Goal: Transaction & Acquisition: Purchase product/service

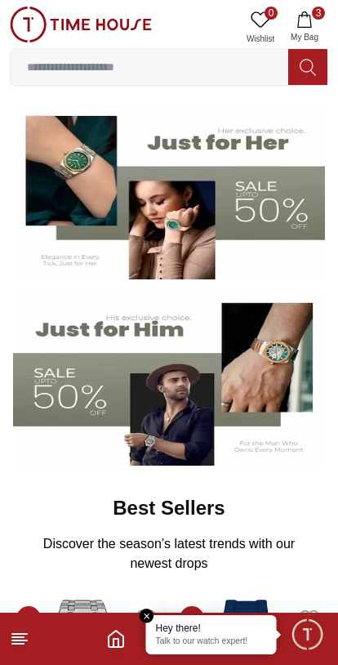
scroll to position [127, 0]
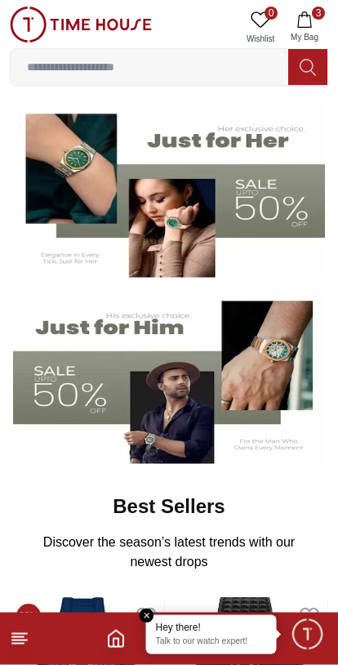
click at [280, 207] on img at bounding box center [169, 190] width 312 height 173
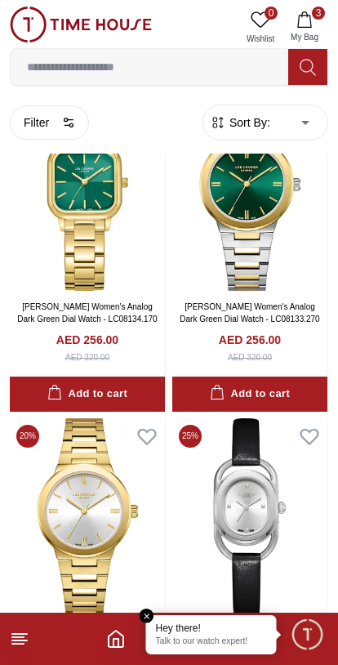
scroll to position [5992, 0]
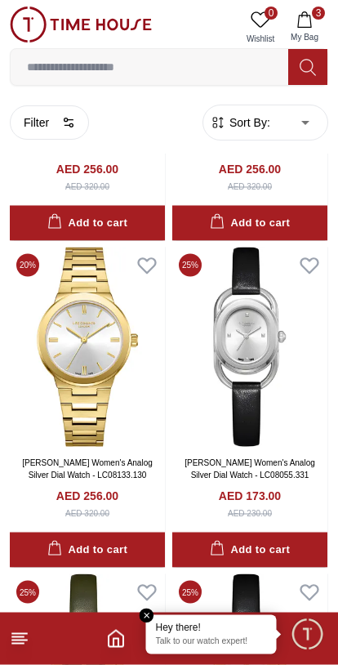
scroll to position [6178, 0]
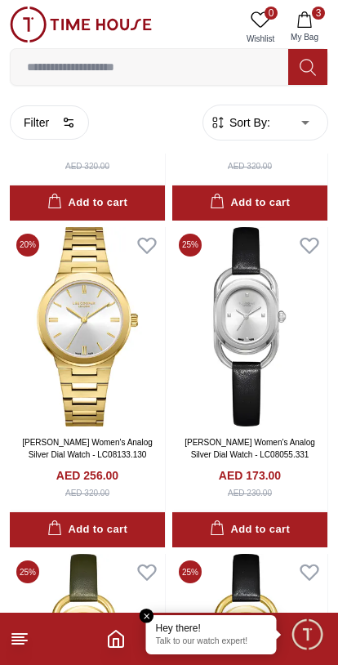
click at [268, 520] on div "Add to cart" at bounding box center [250, 529] width 80 height 19
click at [262, 337] on img at bounding box center [249, 326] width 155 height 199
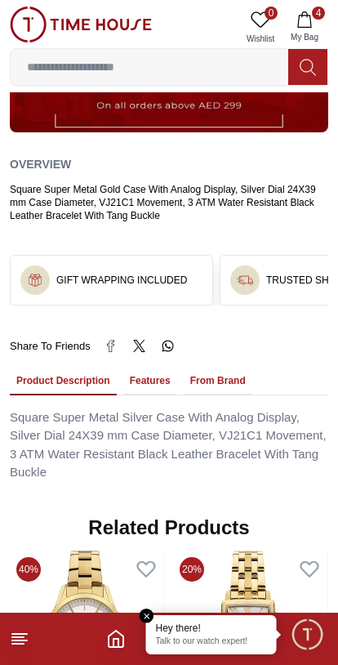
scroll to position [898, 0]
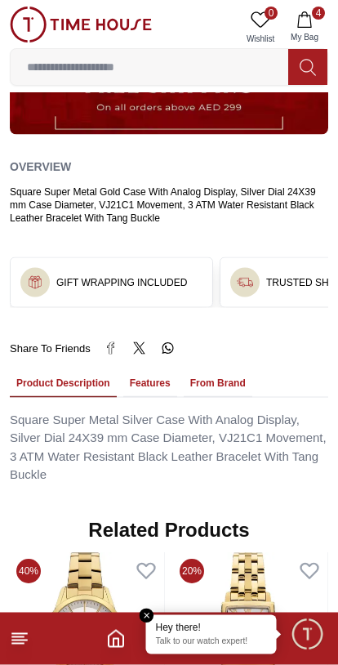
click at [116, 640] on icon "Home" at bounding box center [116, 639] width 20 height 20
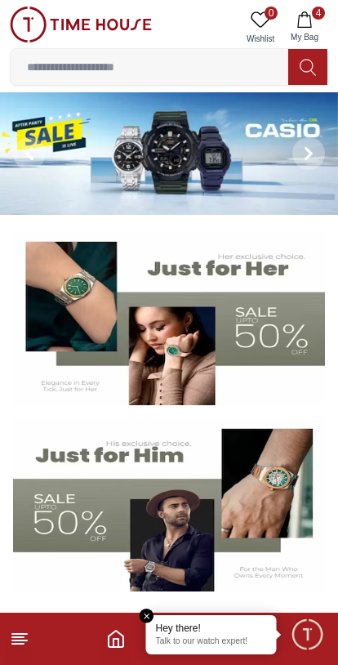
click at [289, 335] on img at bounding box center [169, 317] width 312 height 173
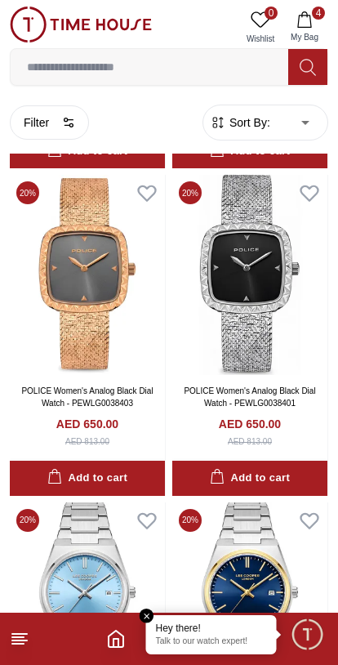
scroll to position [2306, 0]
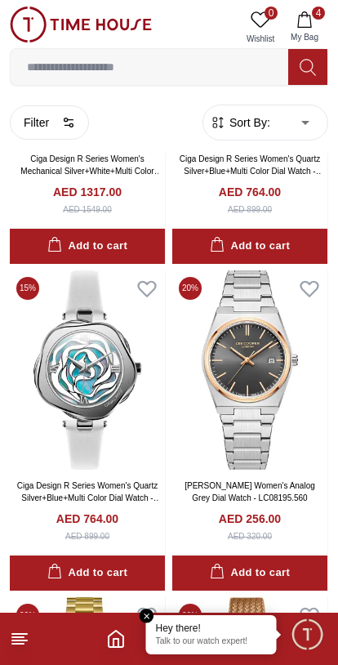
scroll to position [4498, 0]
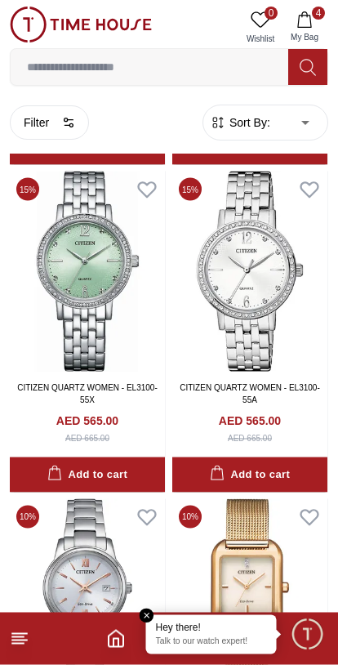
scroll to position [8851, 0]
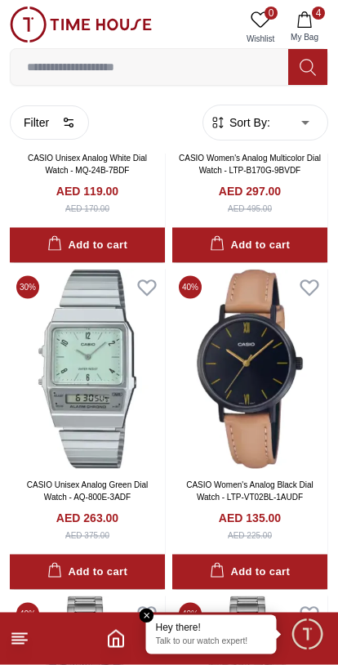
scroll to position [12023, 0]
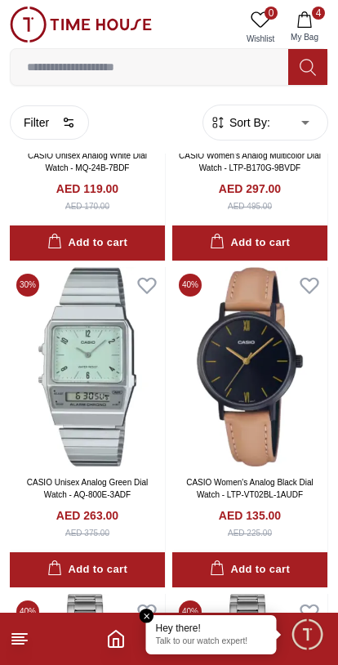
click at [273, 560] on div "Add to cart" at bounding box center [250, 569] width 80 height 19
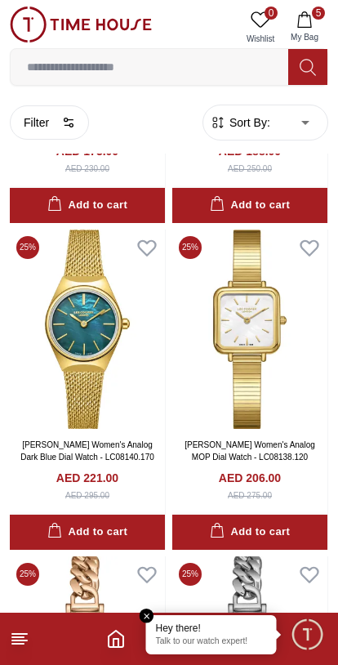
scroll to position [14024, 0]
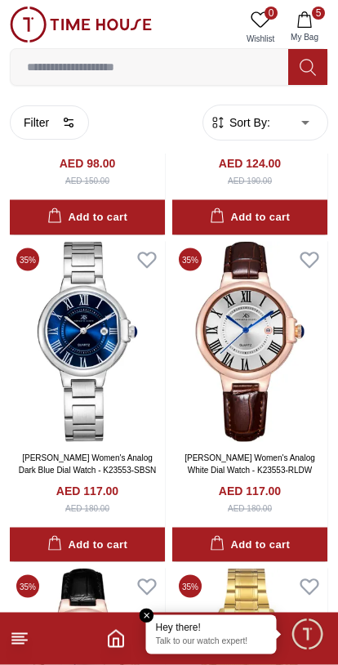
scroll to position [17932, 0]
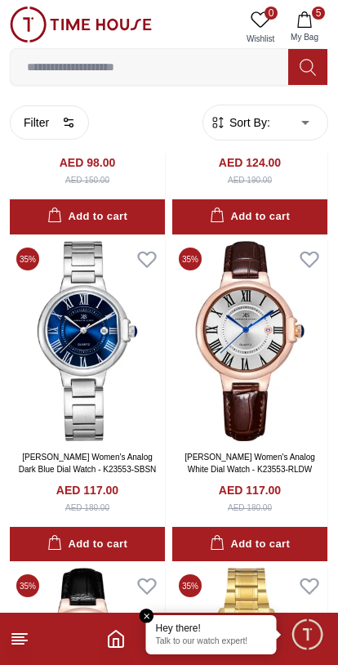
click at [288, 535] on div "Add to cart" at bounding box center [250, 544] width 80 height 19
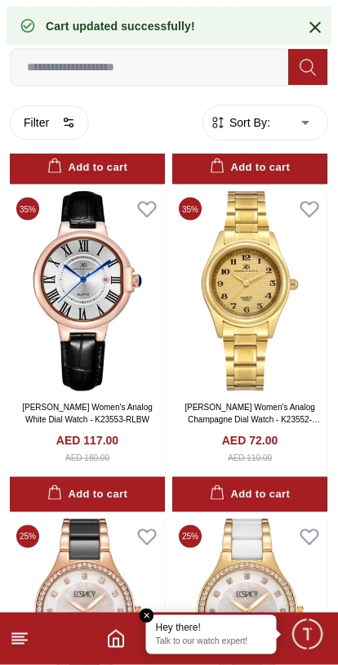
scroll to position [18312, 0]
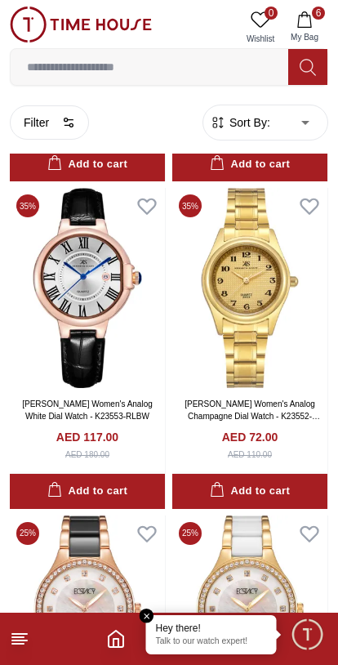
click at [127, 482] on div "Add to cart" at bounding box center [87, 491] width 80 height 19
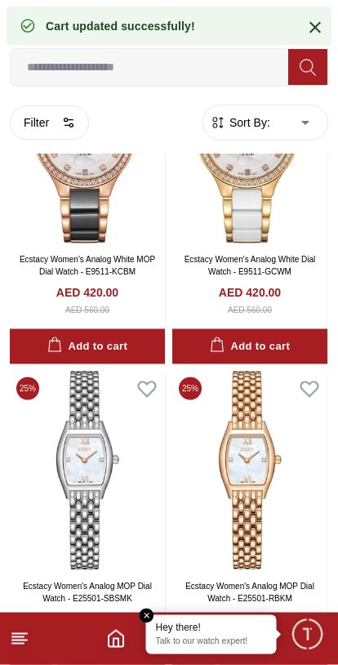
scroll to position [18784, 0]
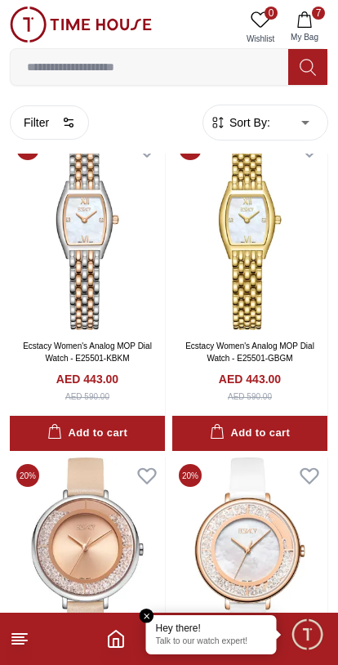
scroll to position [19352, 0]
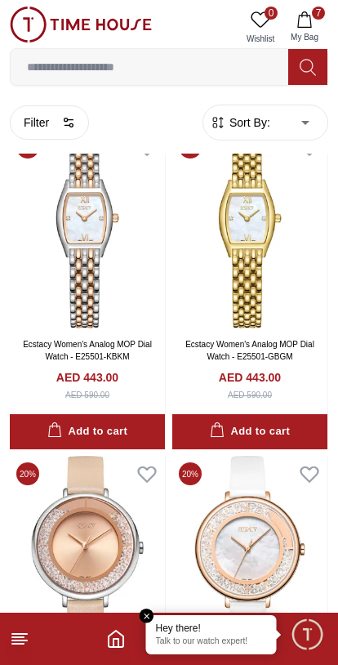
click at [122, 636] on icon "Home" at bounding box center [116, 639] width 15 height 16
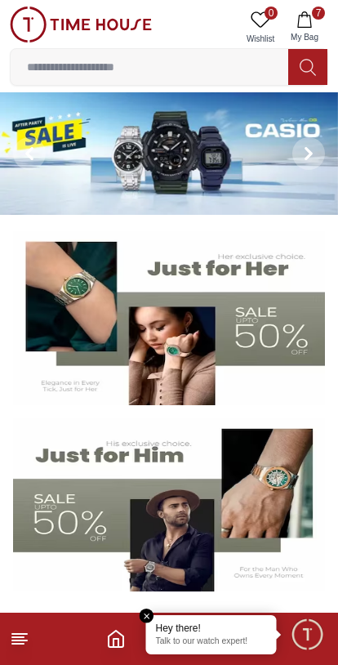
click at [173, 520] on img at bounding box center [169, 504] width 312 height 173
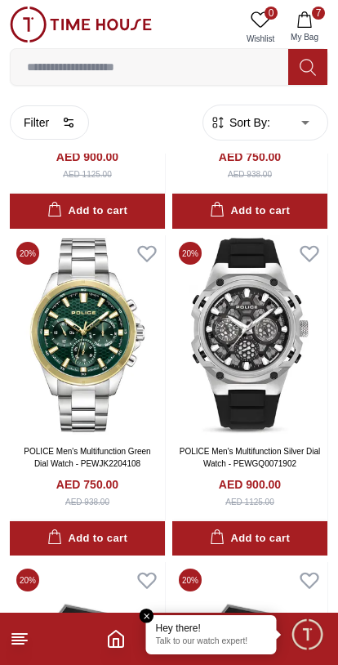
scroll to position [1907, 0]
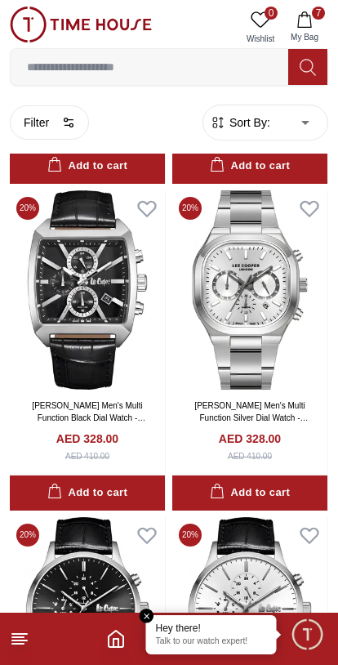
scroll to position [5866, 0]
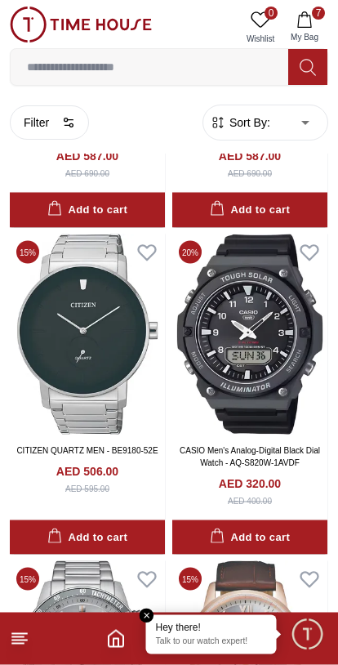
scroll to position [8103, 0]
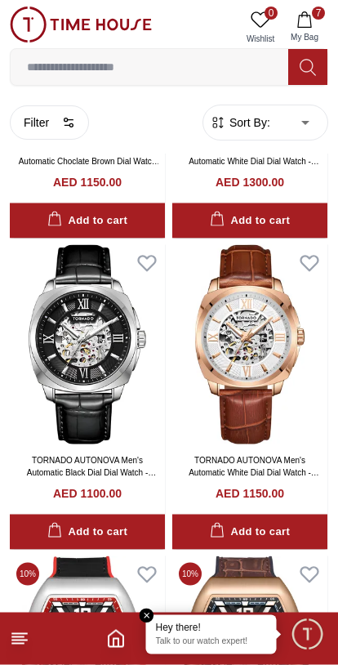
scroll to position [13635, 0]
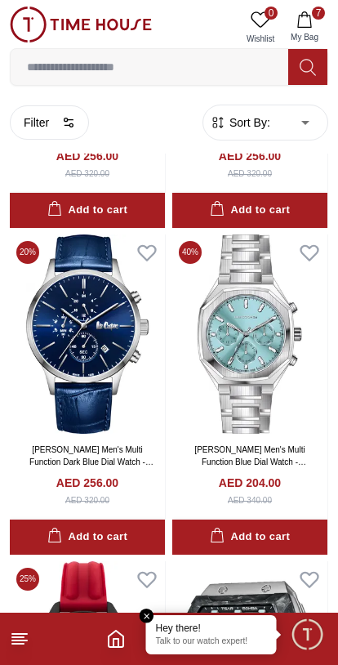
scroll to position [16898, 0]
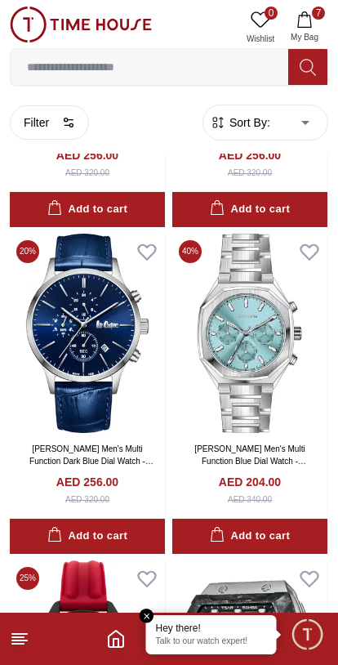
click at [265, 370] on img at bounding box center [249, 333] width 155 height 199
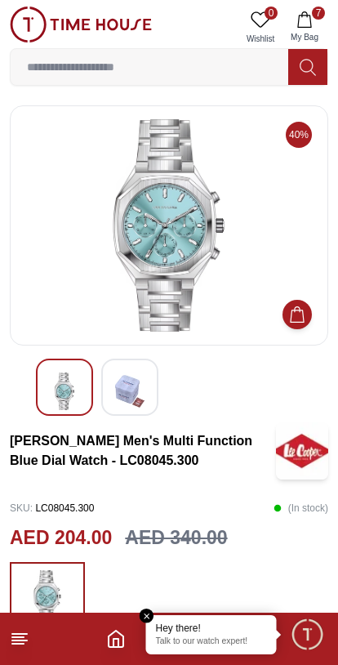
click at [106, 641] on icon "Home" at bounding box center [116, 639] width 20 height 20
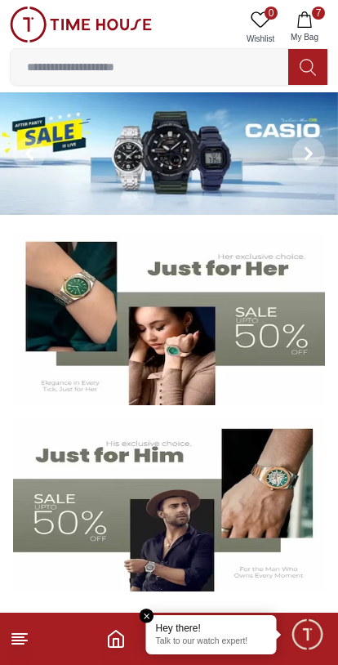
click at [85, 456] on img at bounding box center [169, 504] width 312 height 173
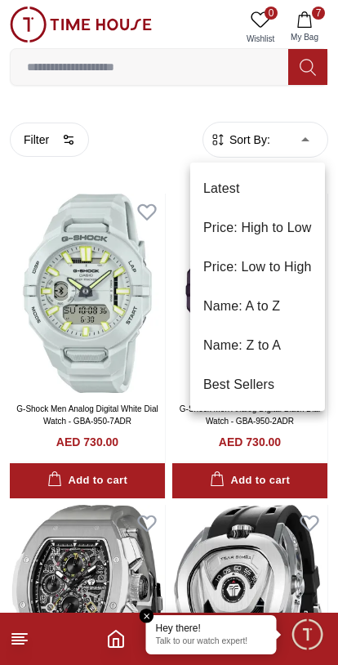
click at [312, 270] on li "Price: Low to High" at bounding box center [257, 267] width 135 height 39
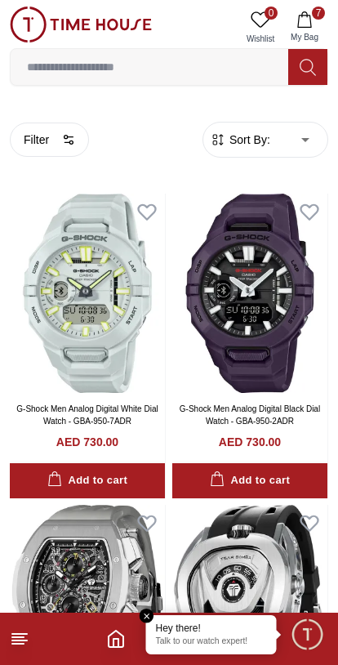
type input "*"
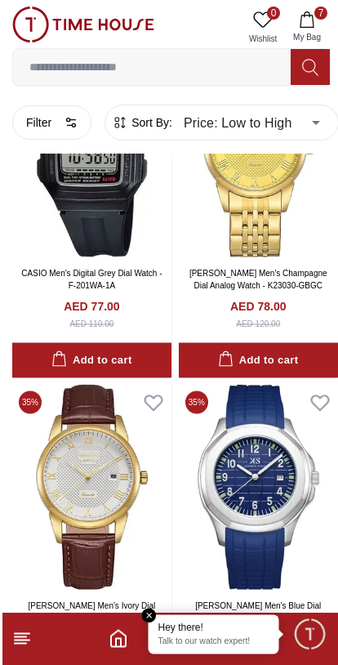
scroll to position [2801, 0]
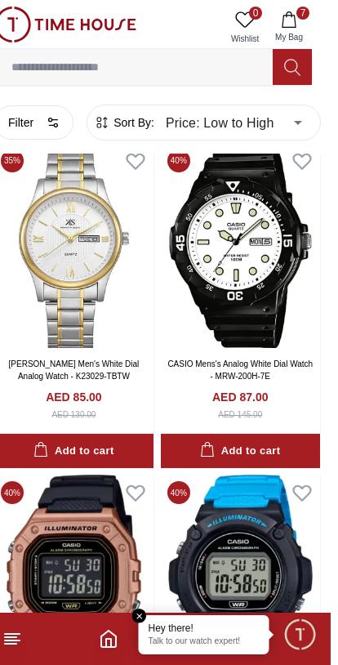
scroll to position [6236, 8]
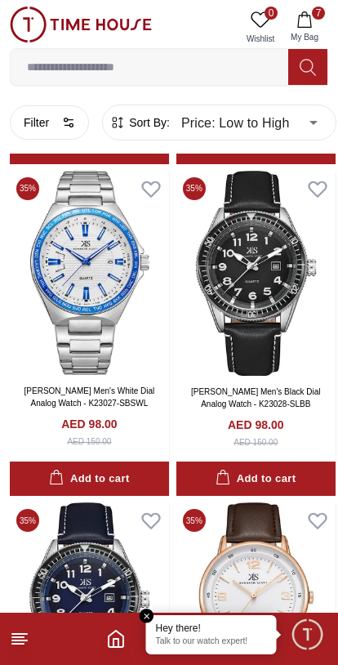
scroll to position [8982, 0]
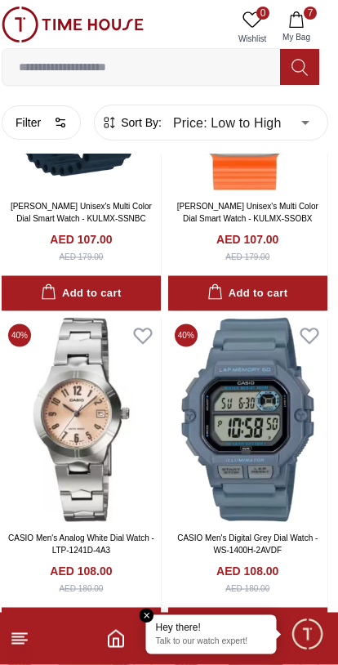
scroll to position [12504, 8]
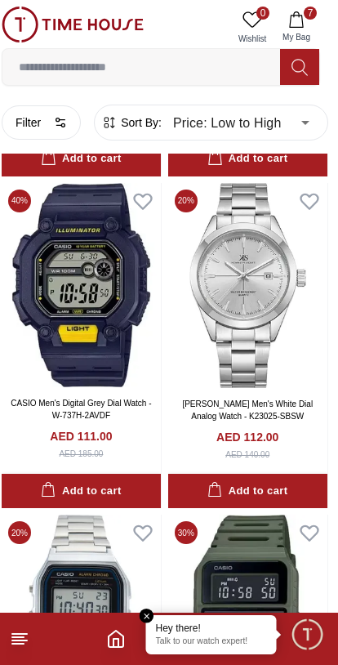
scroll to position [14288, 8]
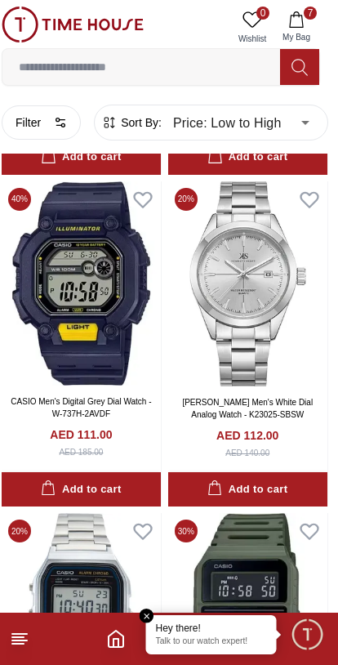
click at [282, 306] on img at bounding box center [247, 283] width 159 height 205
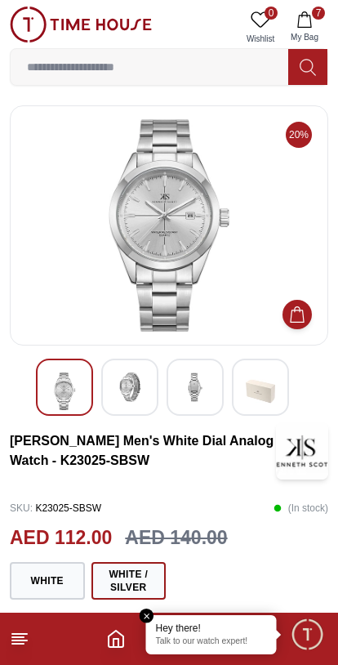
click at [139, 396] on img at bounding box center [129, 386] width 29 height 29
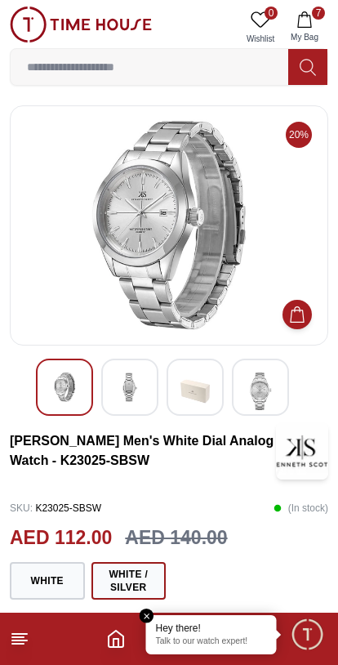
click at [141, 390] on img at bounding box center [129, 386] width 29 height 29
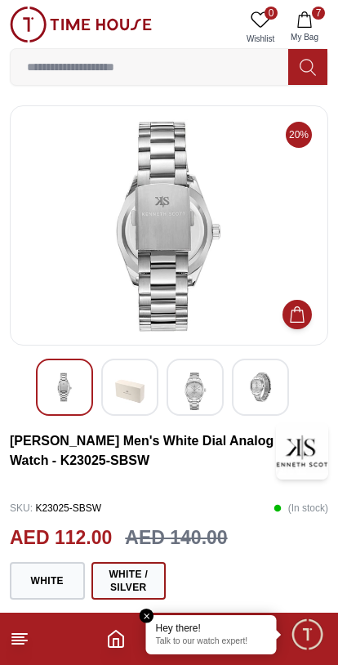
click at [270, 389] on img at bounding box center [260, 386] width 29 height 29
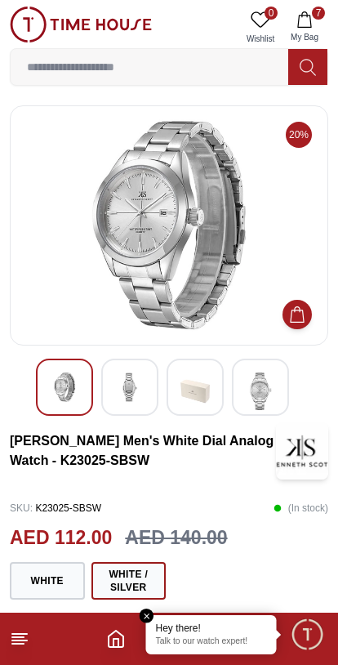
click at [12, 646] on icon at bounding box center [20, 639] width 20 height 20
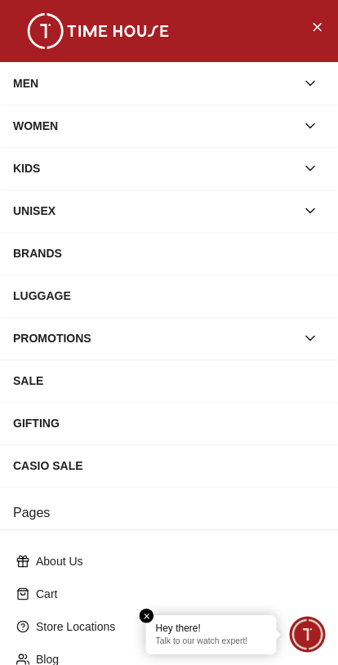
click at [306, 31] on button "Close Menu" at bounding box center [317, 26] width 26 height 26
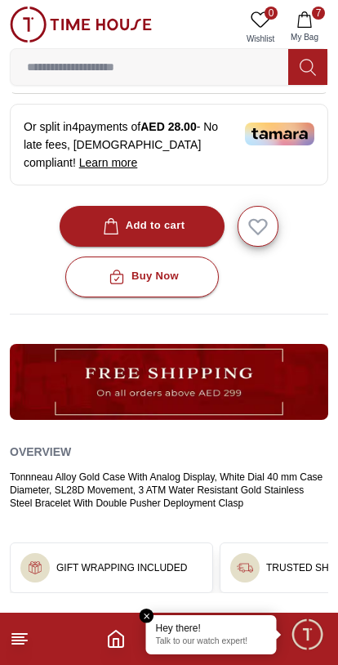
click at [306, 638] on span "Minimize live chat window" at bounding box center [306, 633] width 47 height 47
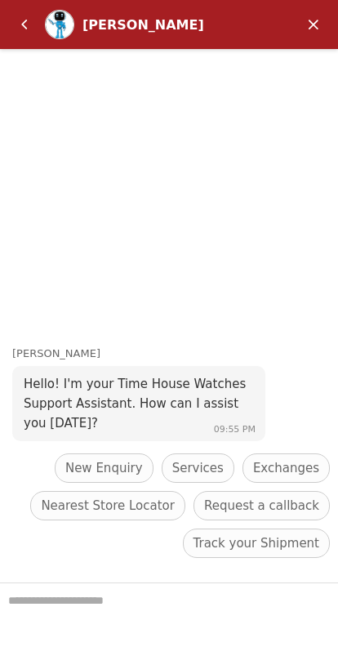
click at [23, 38] on em "Back" at bounding box center [24, 24] width 33 height 33
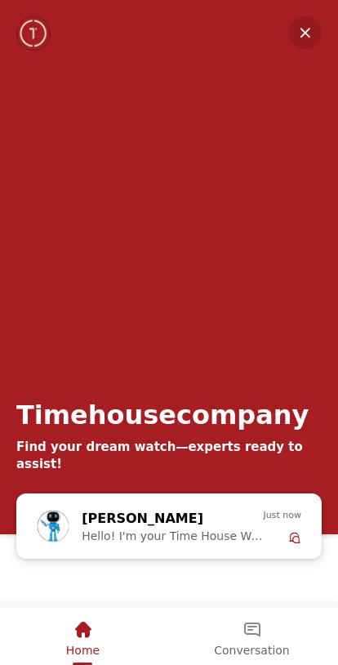
click at [318, 28] on em "Minimize" at bounding box center [305, 32] width 33 height 33
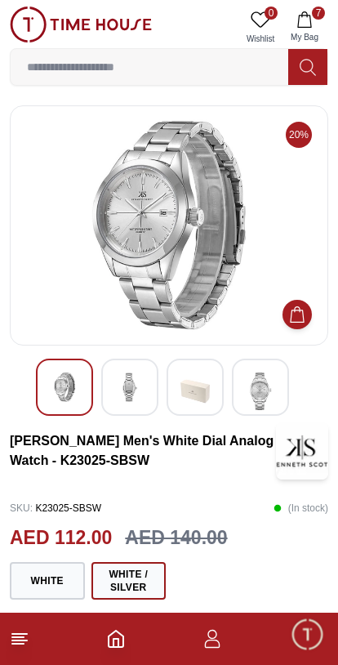
click at [16, 648] on icon at bounding box center [20, 639] width 20 height 20
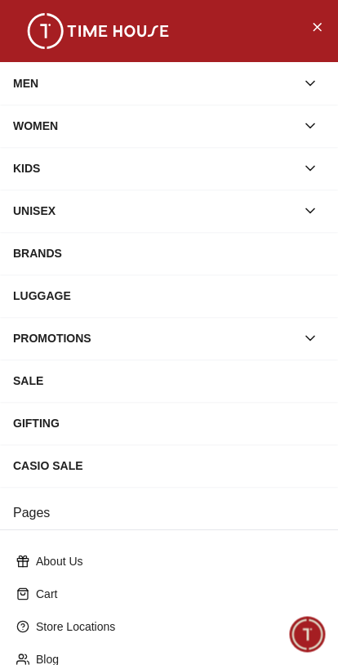
click at [265, 87] on div "MEN" at bounding box center [154, 83] width 283 height 29
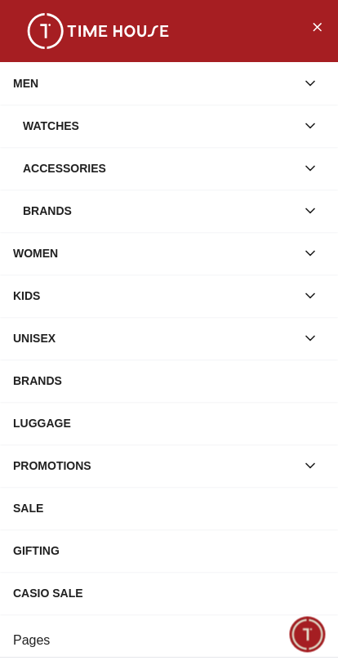
click at [262, 127] on div "Watches" at bounding box center [159, 125] width 273 height 29
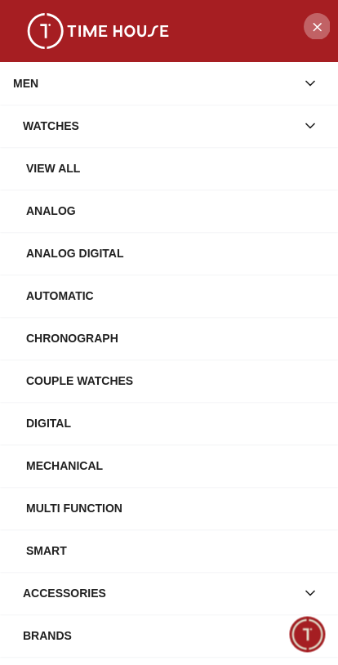
click at [324, 21] on button "Close Menu" at bounding box center [317, 26] width 26 height 26
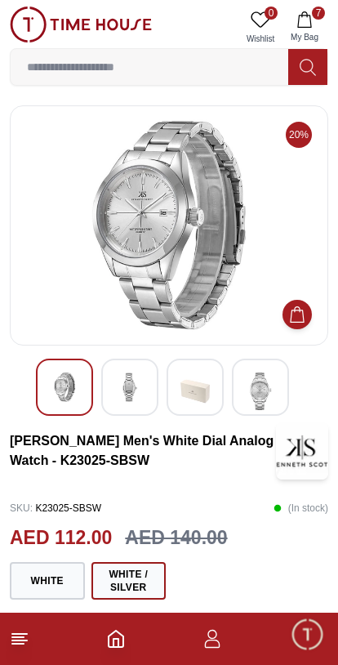
click at [125, 628] on footer "7" at bounding box center [169, 639] width 338 height 52
click at [118, 640] on polyline "Home" at bounding box center [116, 643] width 5 height 8
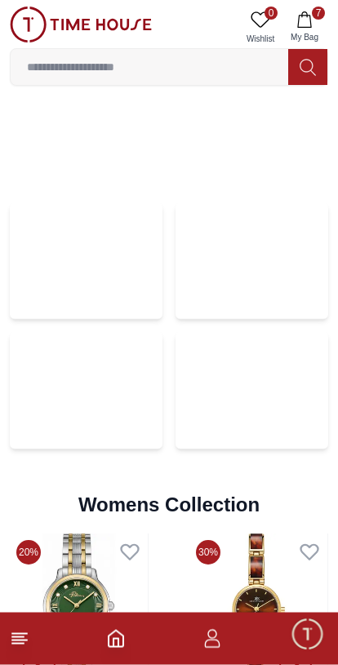
scroll to position [3523, 0]
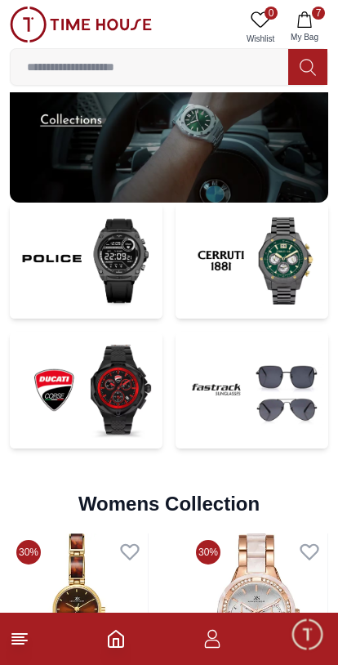
click at [261, 396] on img at bounding box center [252, 390] width 153 height 116
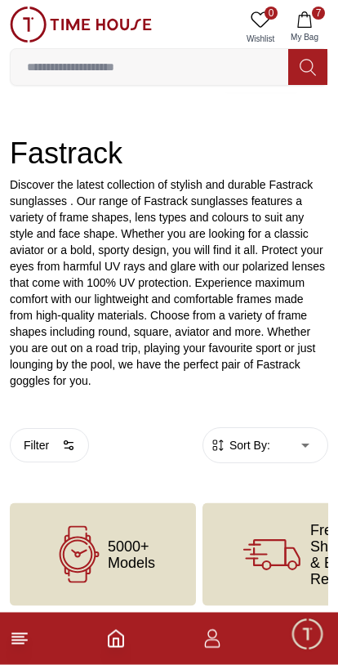
scroll to position [180, 0]
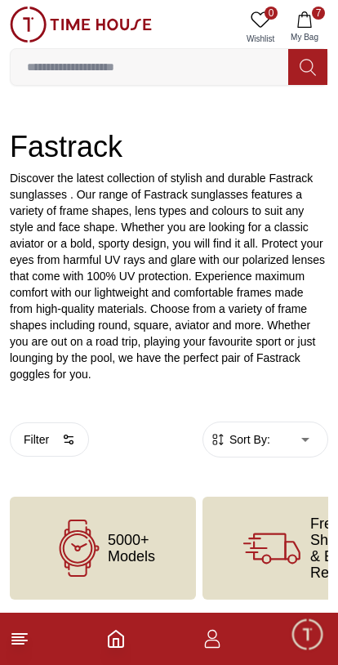
click at [108, 556] on span "5000+ Models" at bounding box center [131, 548] width 47 height 33
click at [83, 545] on icon at bounding box center [79, 548] width 57 height 57
click at [115, 625] on footer "7" at bounding box center [169, 639] width 338 height 52
click at [110, 645] on icon "Home" at bounding box center [116, 639] width 20 height 20
